Goal: Understand process/instructions

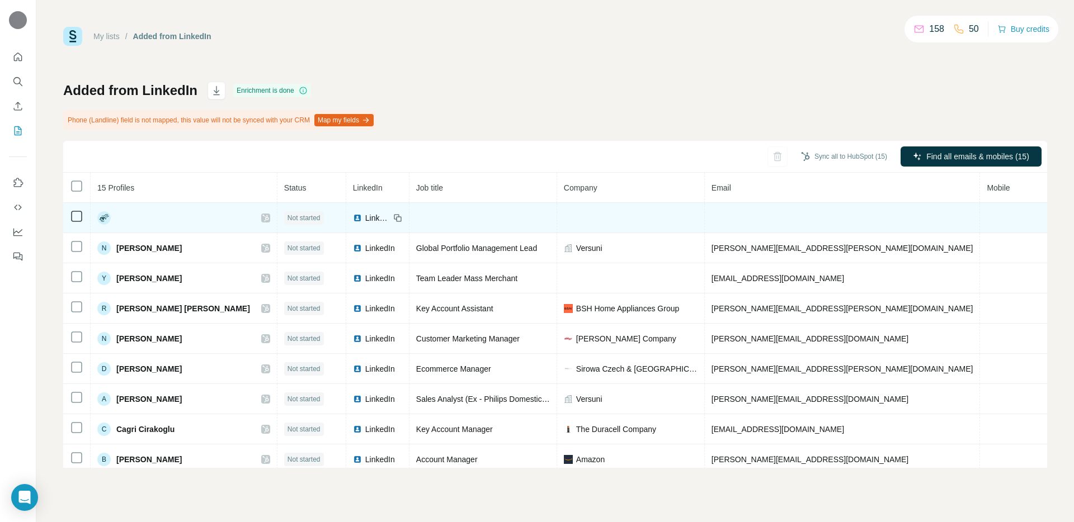
click at [145, 211] on div at bounding box center [183, 217] width 173 height 13
